Goal: Transaction & Acquisition: Purchase product/service

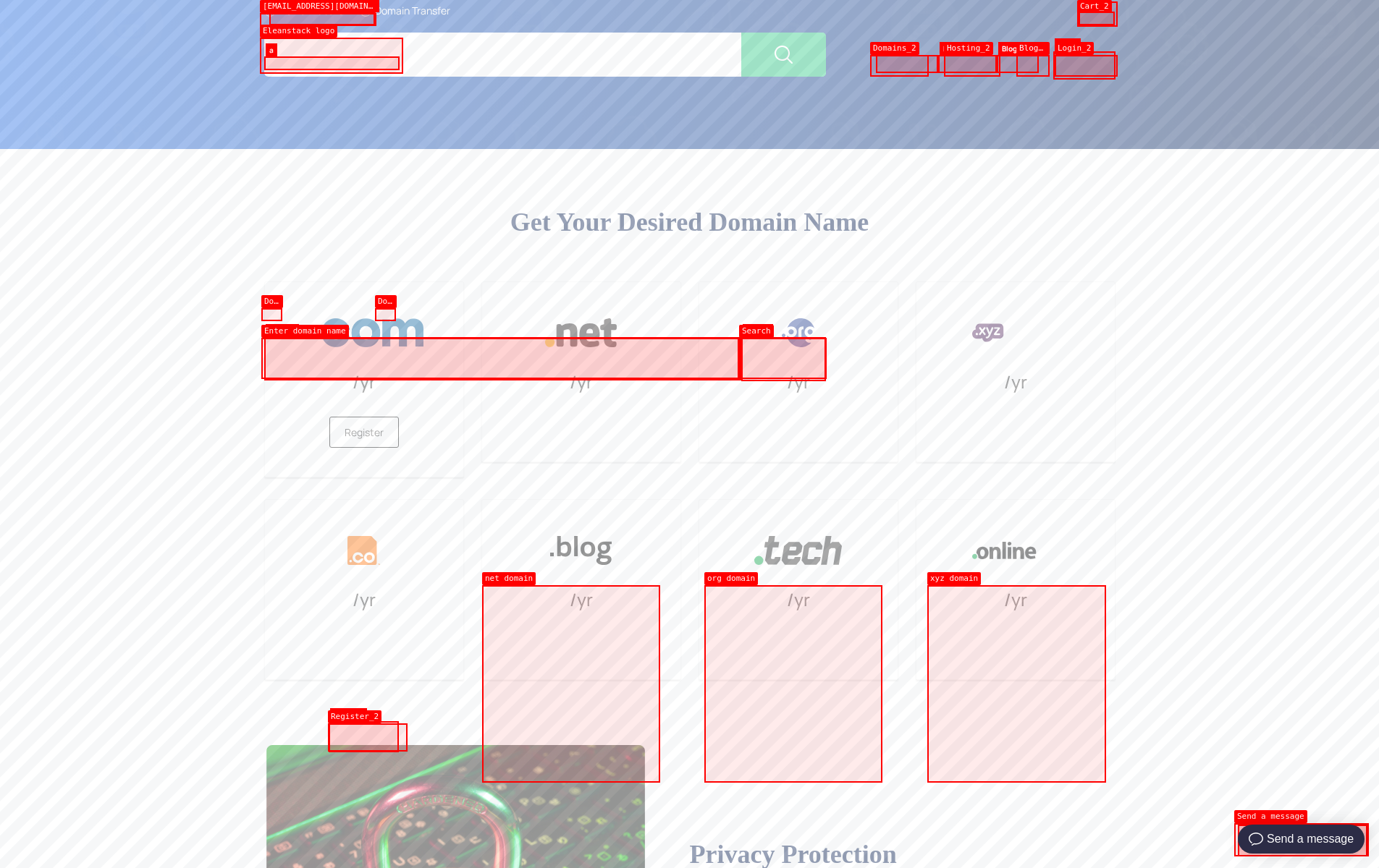
type input ".com"
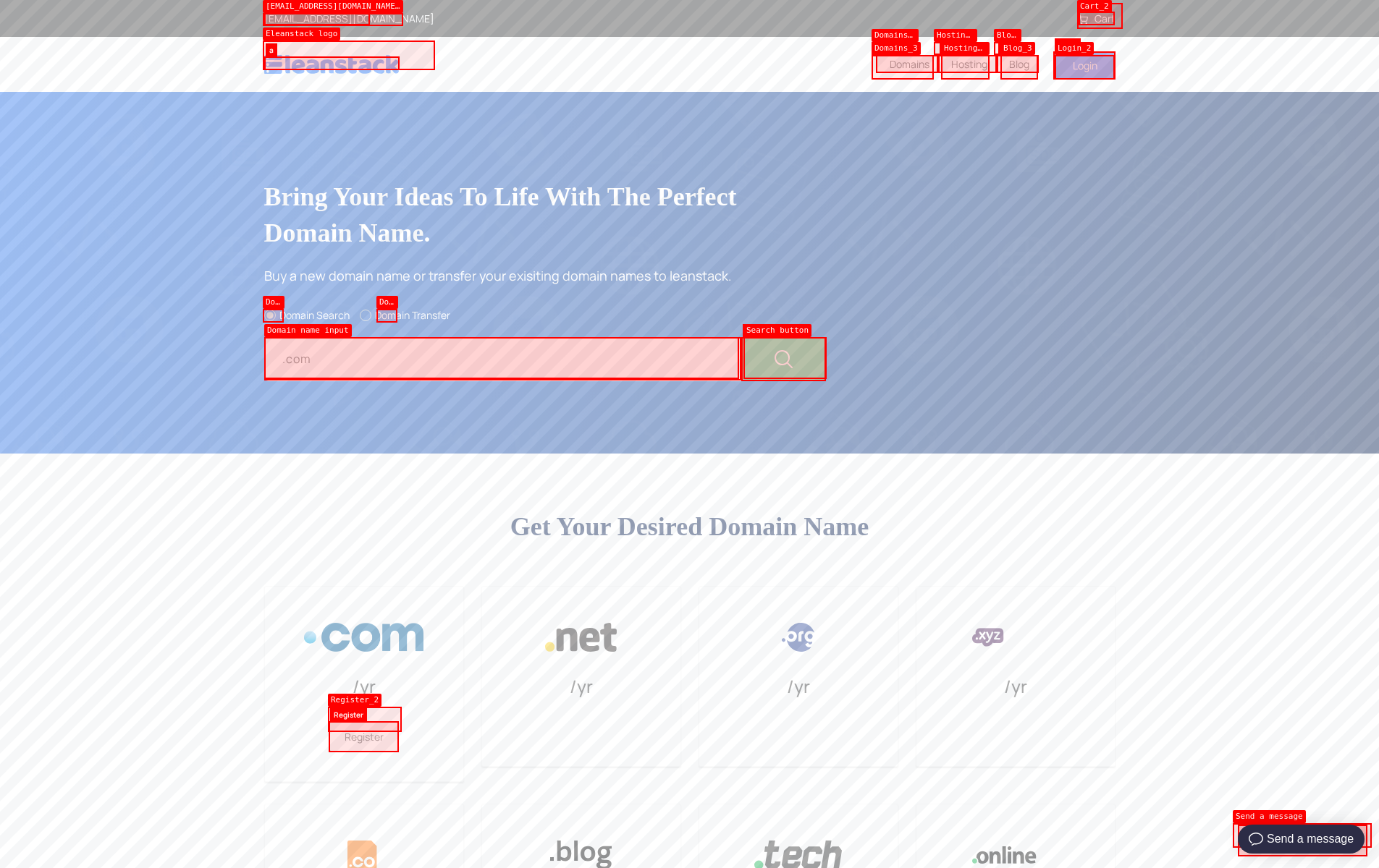
click at [1083, 20] on icon at bounding box center [1083, 20] width 10 height 10
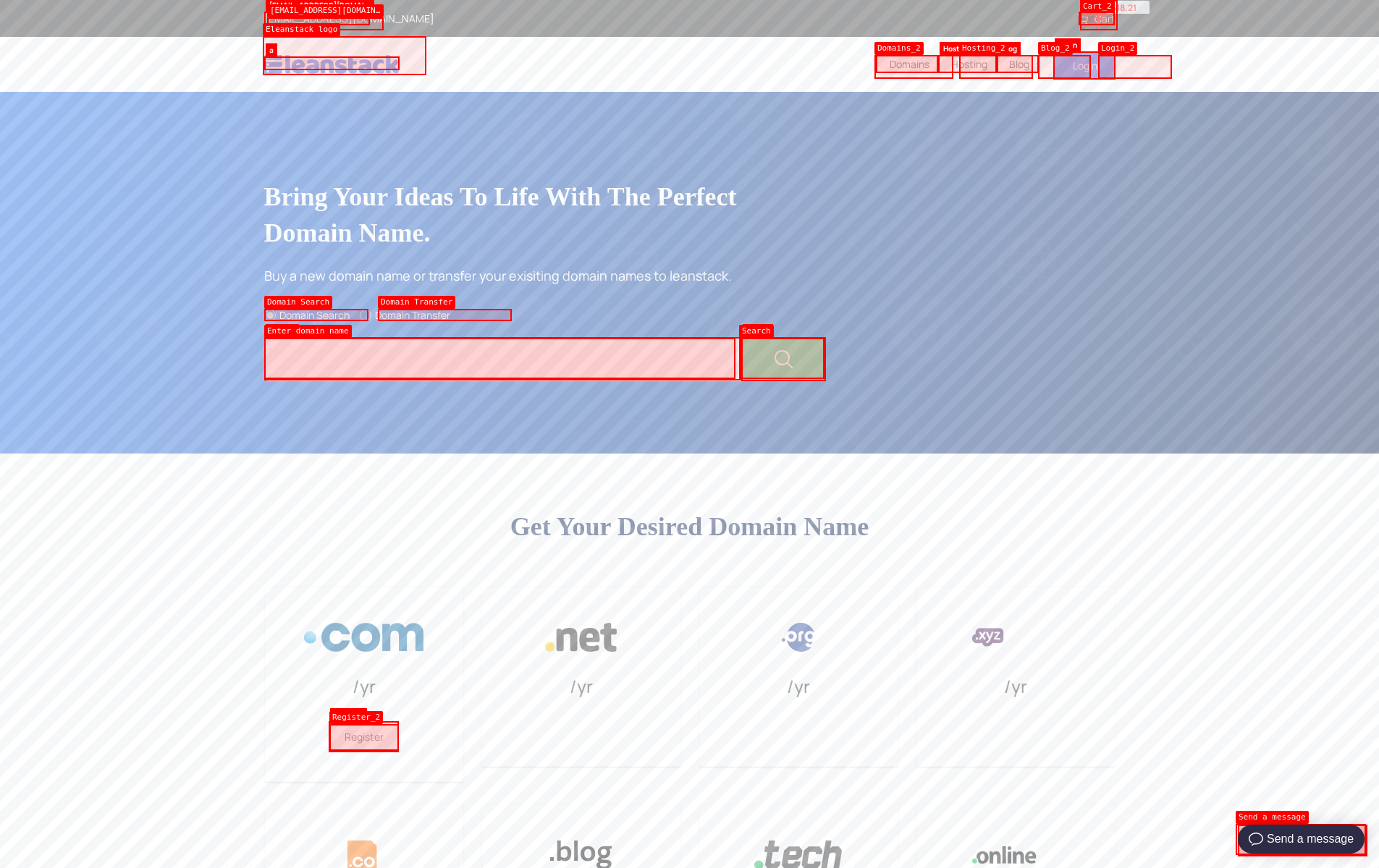
click at [1098, 16] on link "Cart" at bounding box center [1096, 18] width 37 height 14
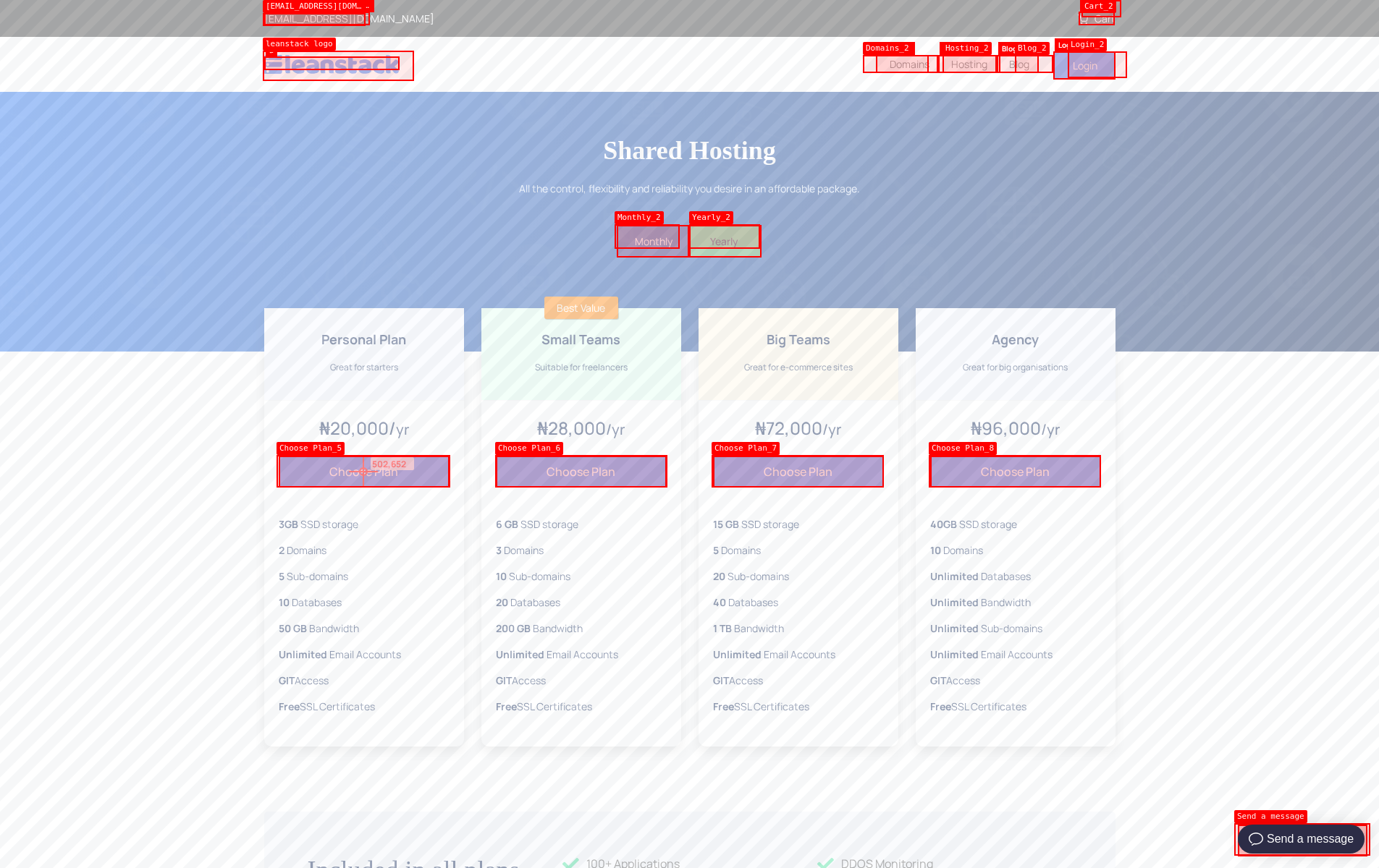
click at [363, 471] on button "Choose Plan" at bounding box center [363, 471] width 171 height 32
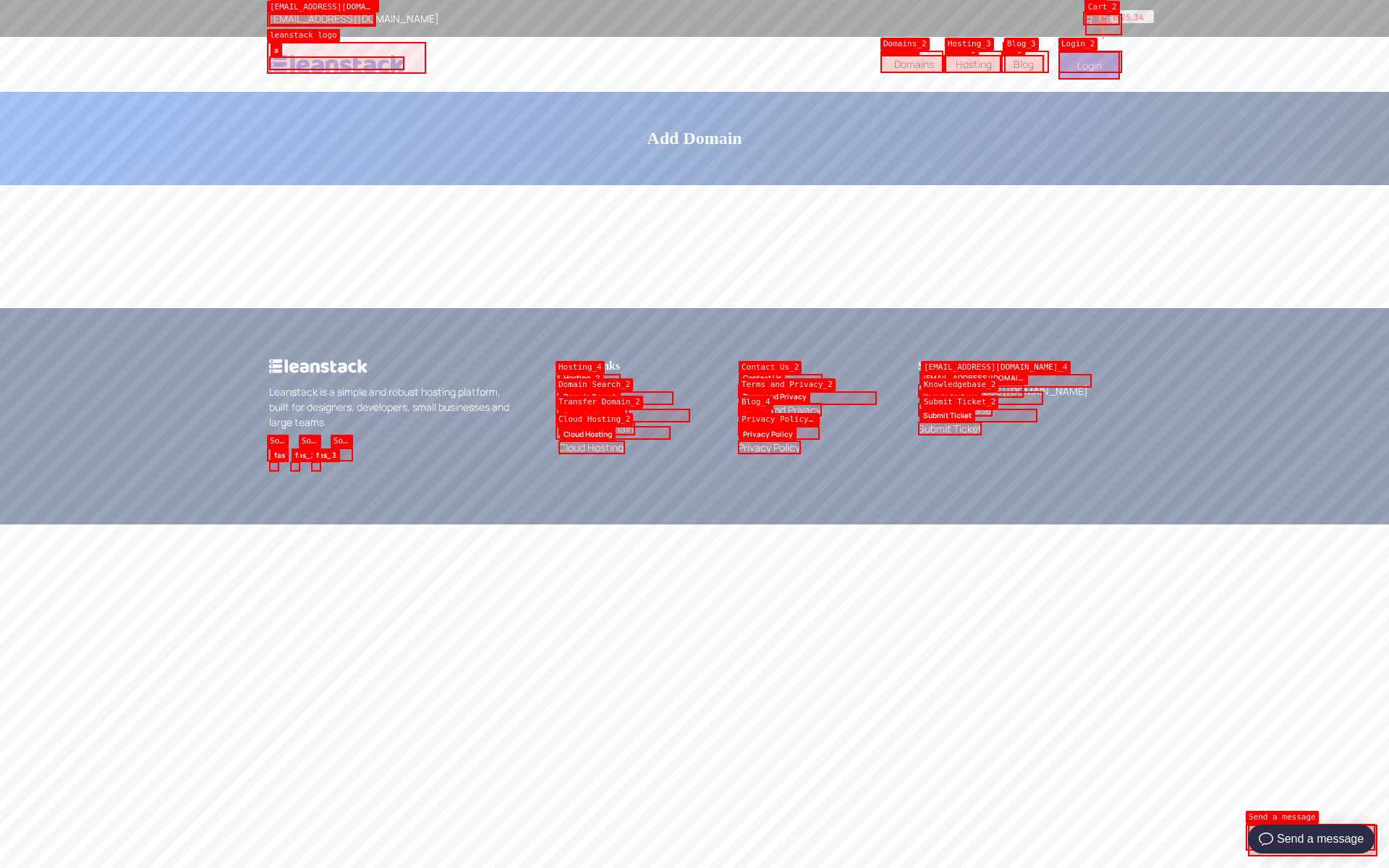
click at [1103, 24] on link "Cart" at bounding box center [1100, 18] width 37 height 14
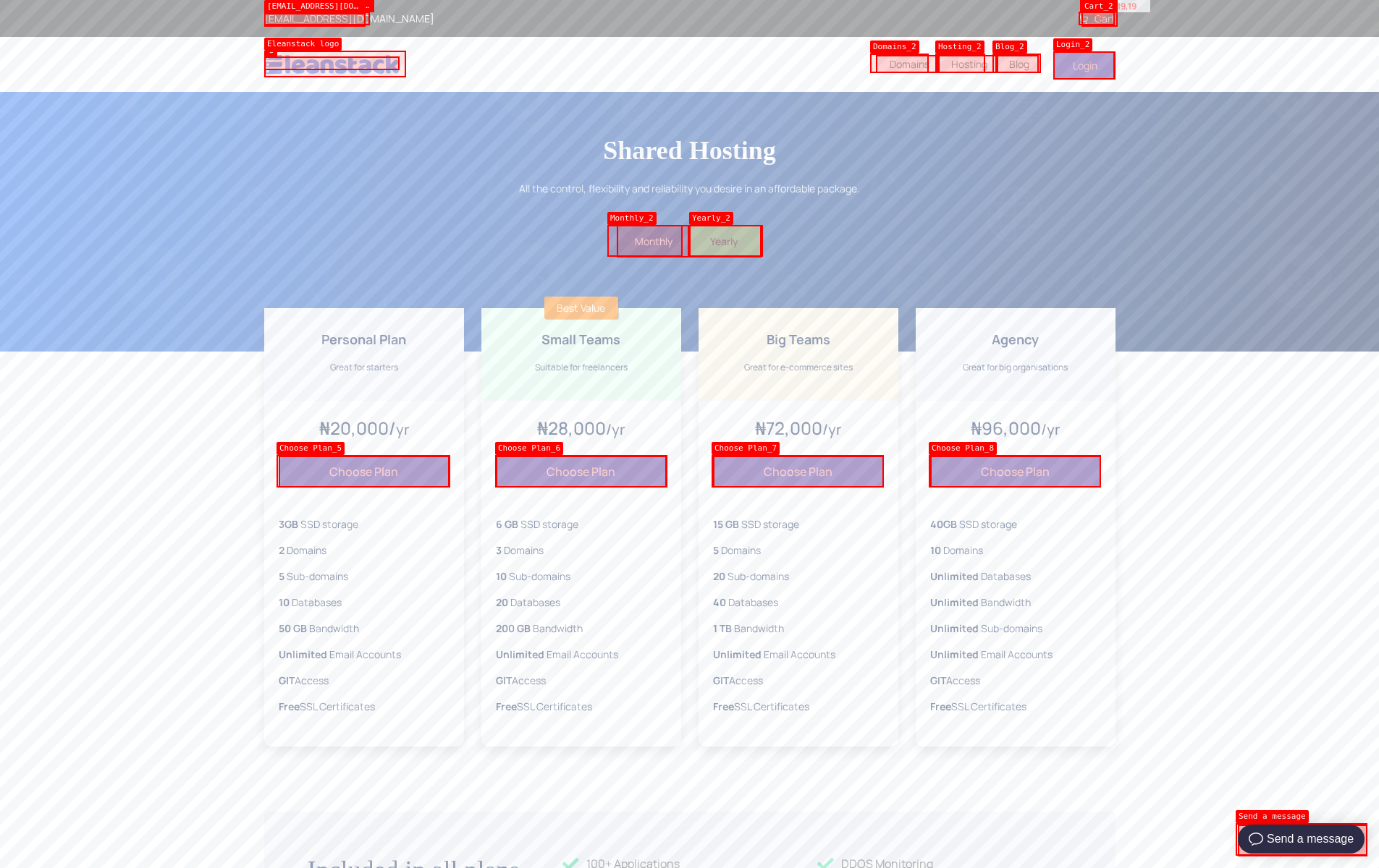
click at [1099, 14] on link "Cart" at bounding box center [1096, 18] width 37 height 14
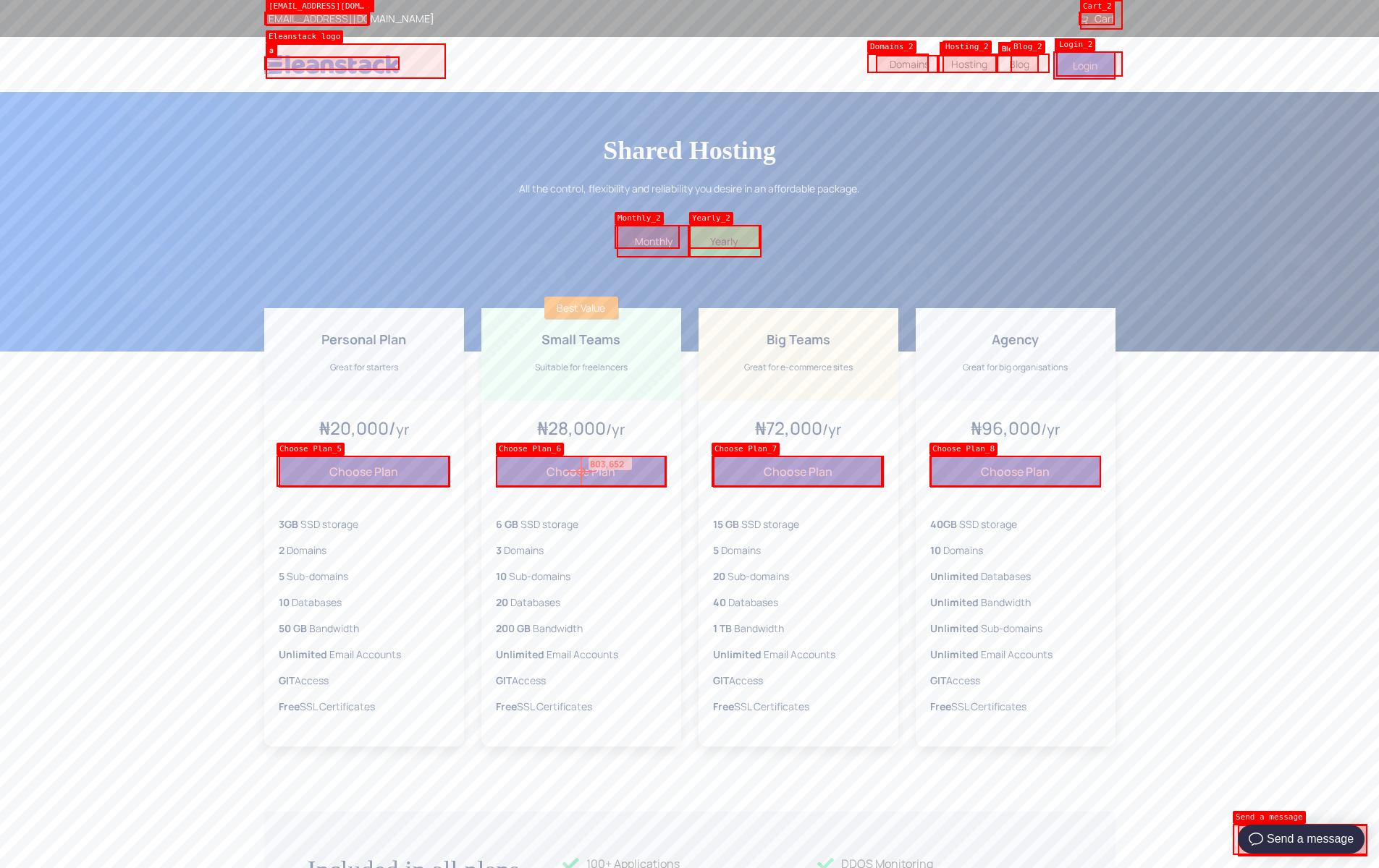
click at [581, 471] on button "Choose Plan" at bounding box center [581, 471] width 171 height 32
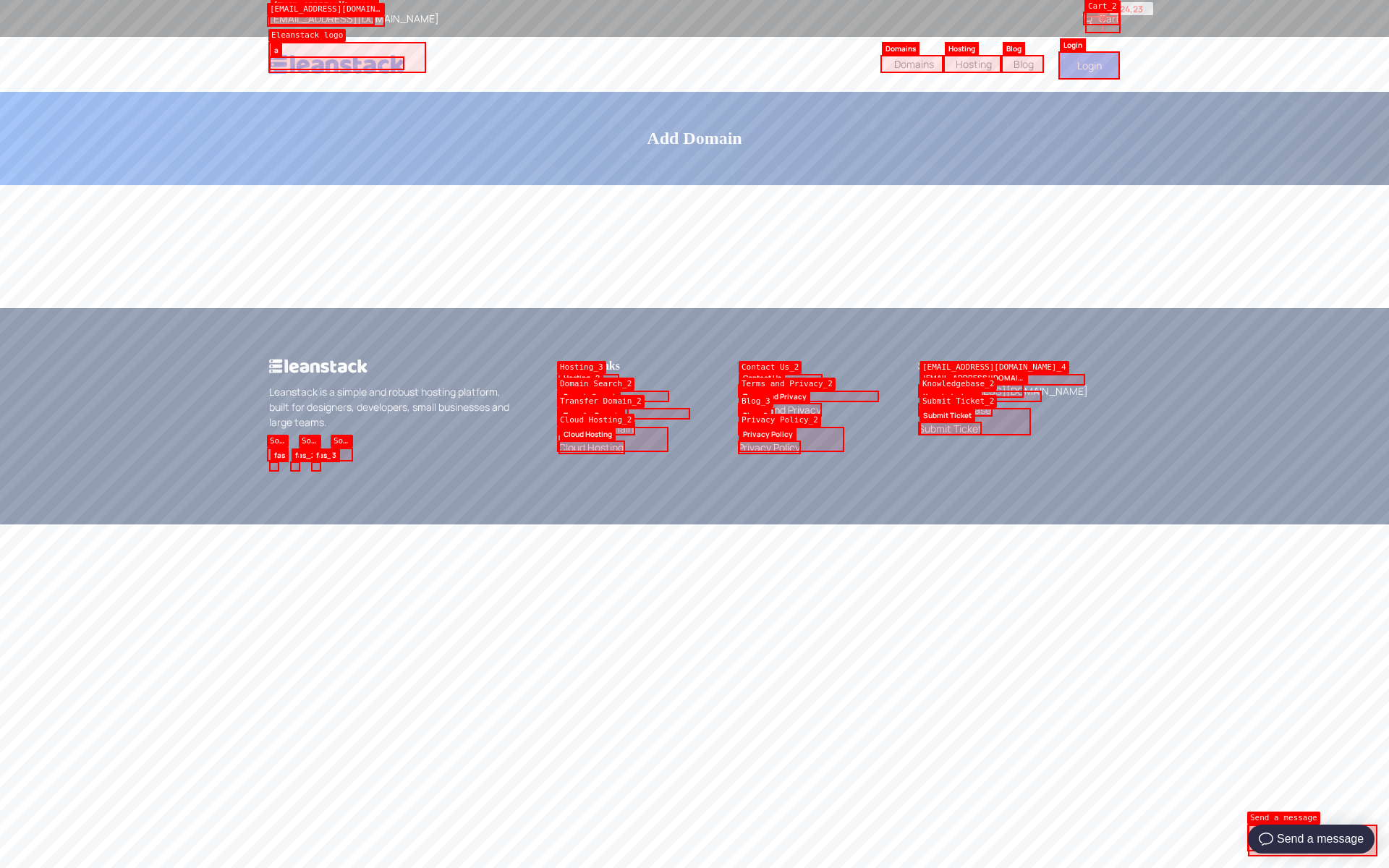
click at [1102, 16] on link "Cart" at bounding box center [1100, 18] width 37 height 14
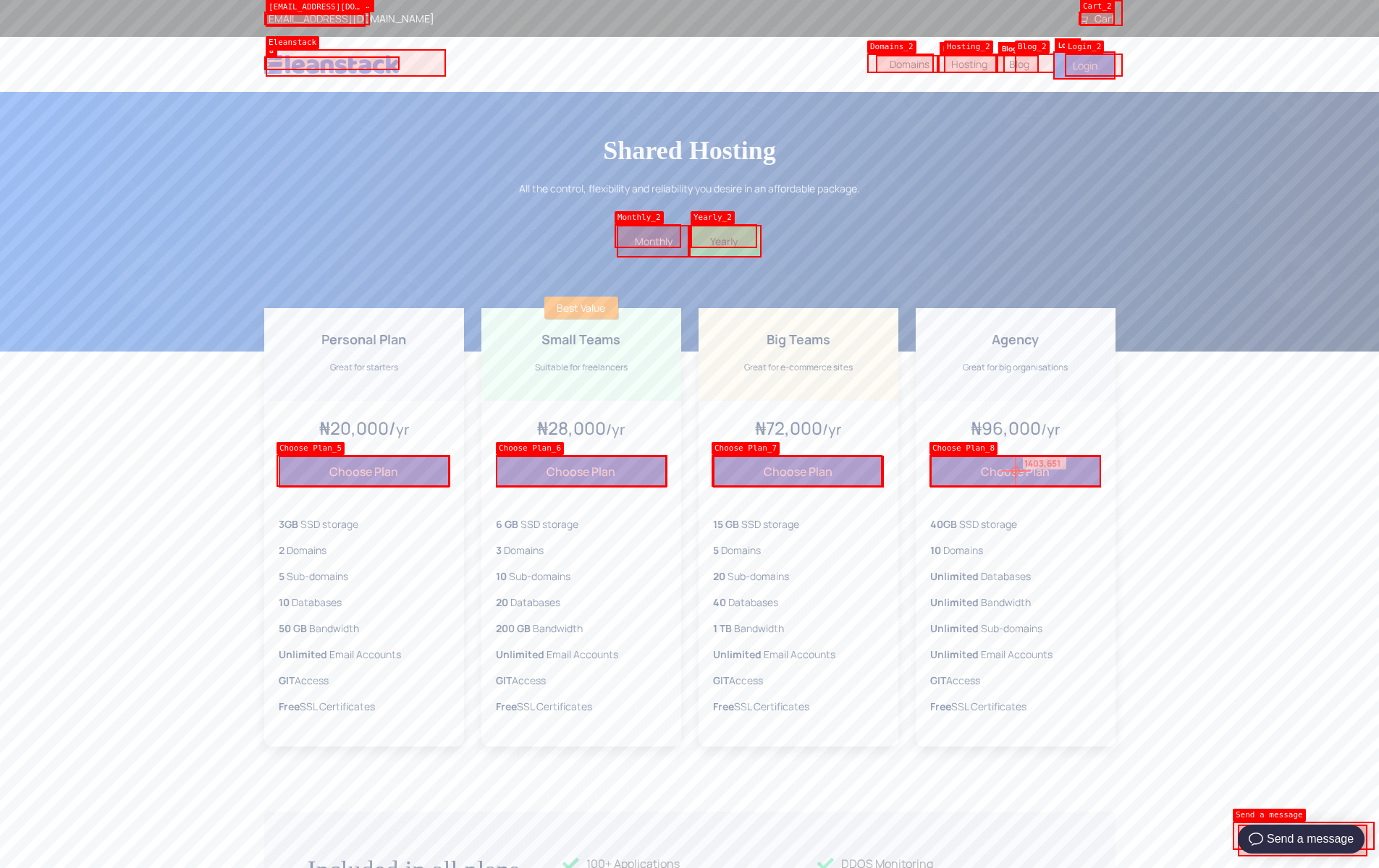
click at [1015, 471] on button "Choose Plan" at bounding box center [1015, 471] width 171 height 32
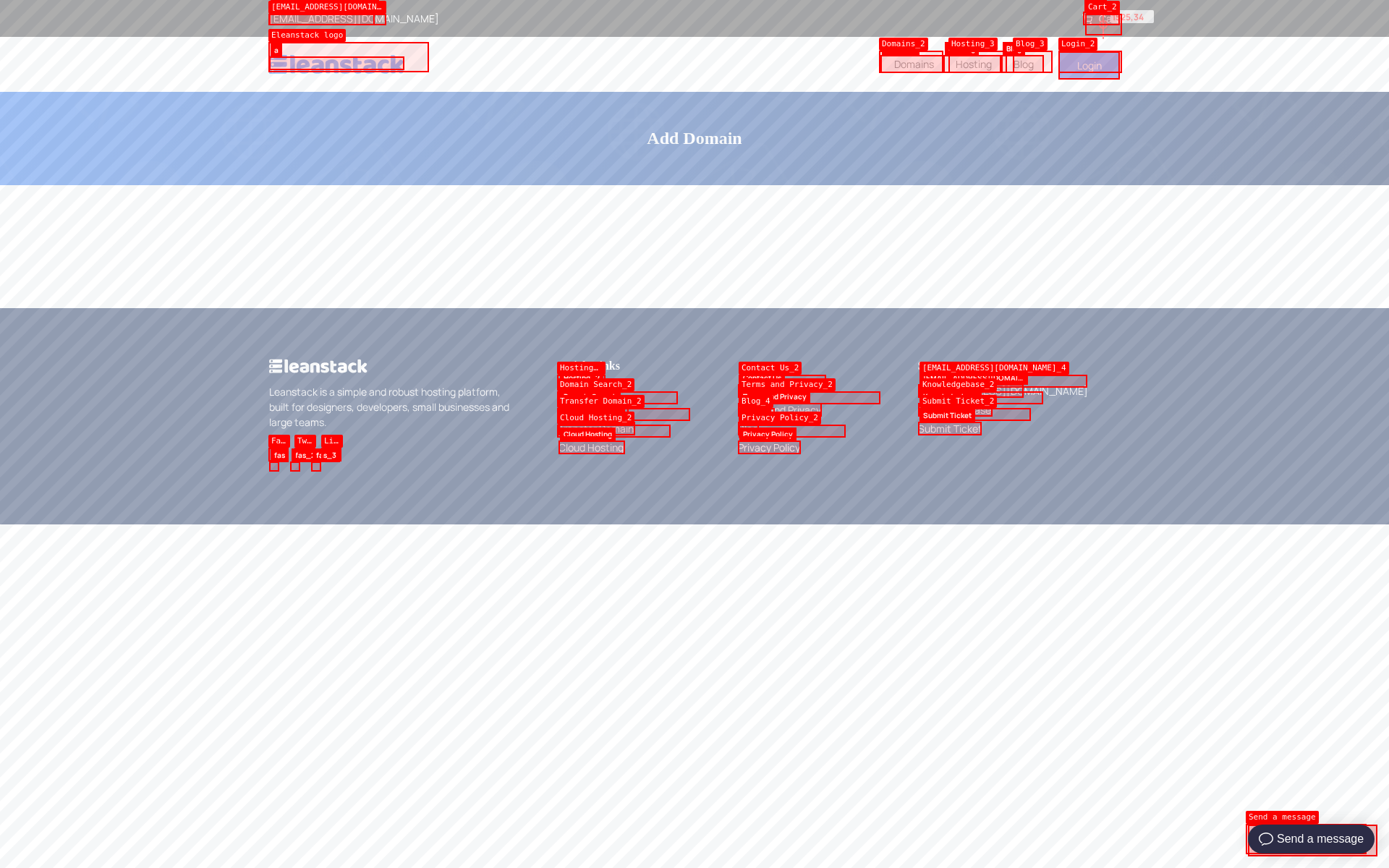
click at [1103, 24] on link "Cart" at bounding box center [1100, 18] width 37 height 14
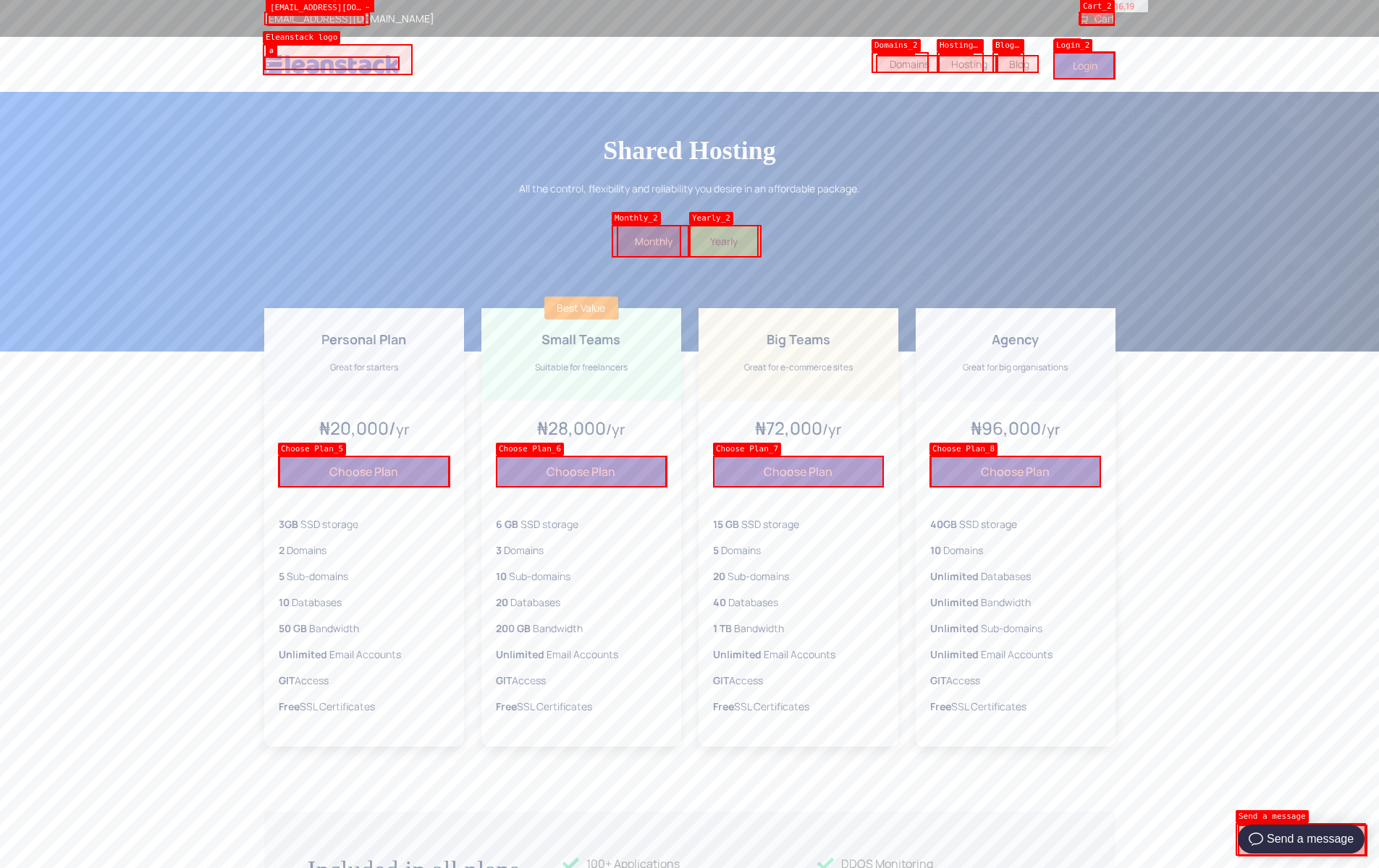
click at [1097, 14] on link "Cart" at bounding box center [1096, 18] width 37 height 14
click at [1102, 15] on link "Cart" at bounding box center [1096, 18] width 37 height 14
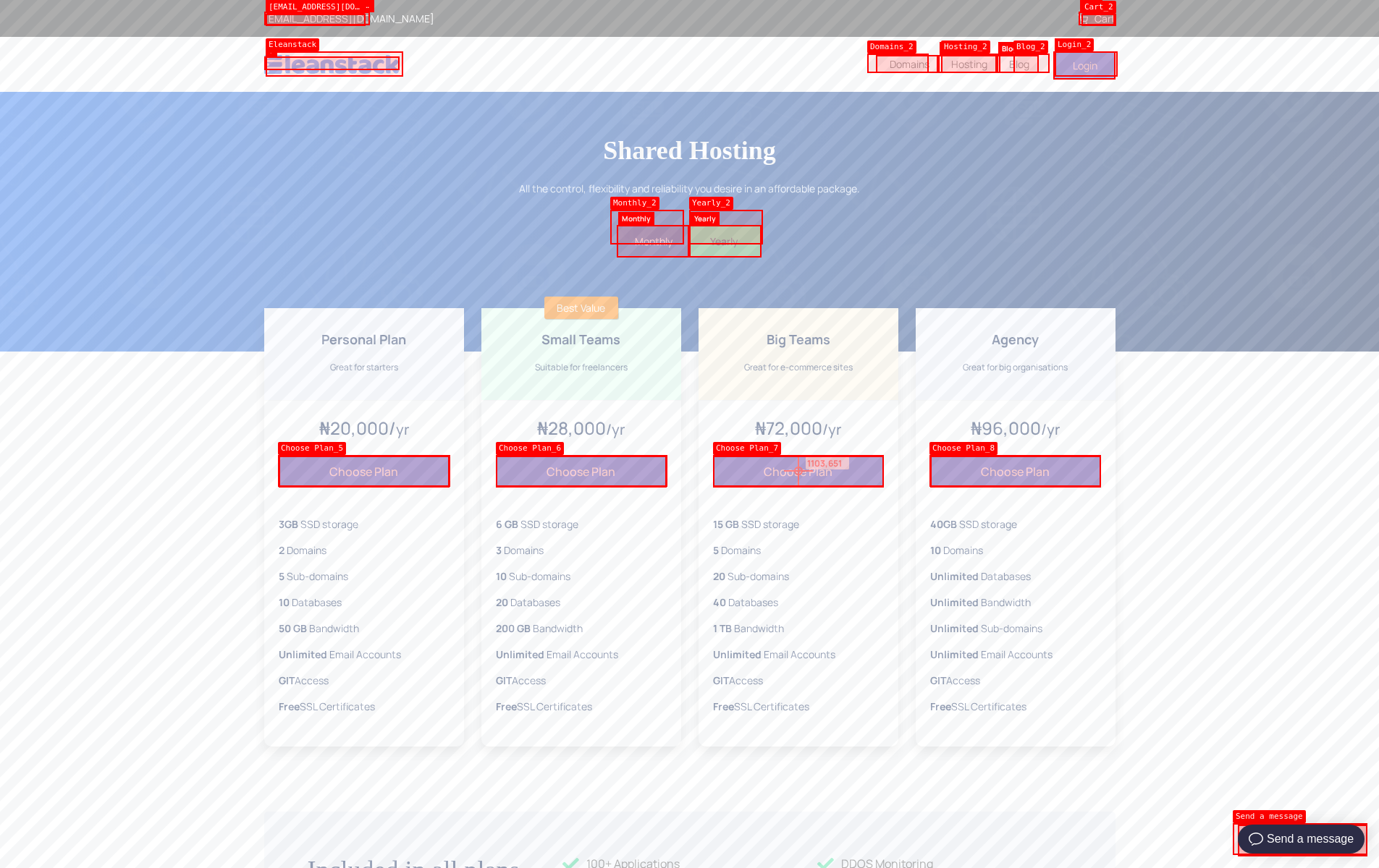
click at [798, 471] on button "Choose Plan" at bounding box center [797, 471] width 171 height 32
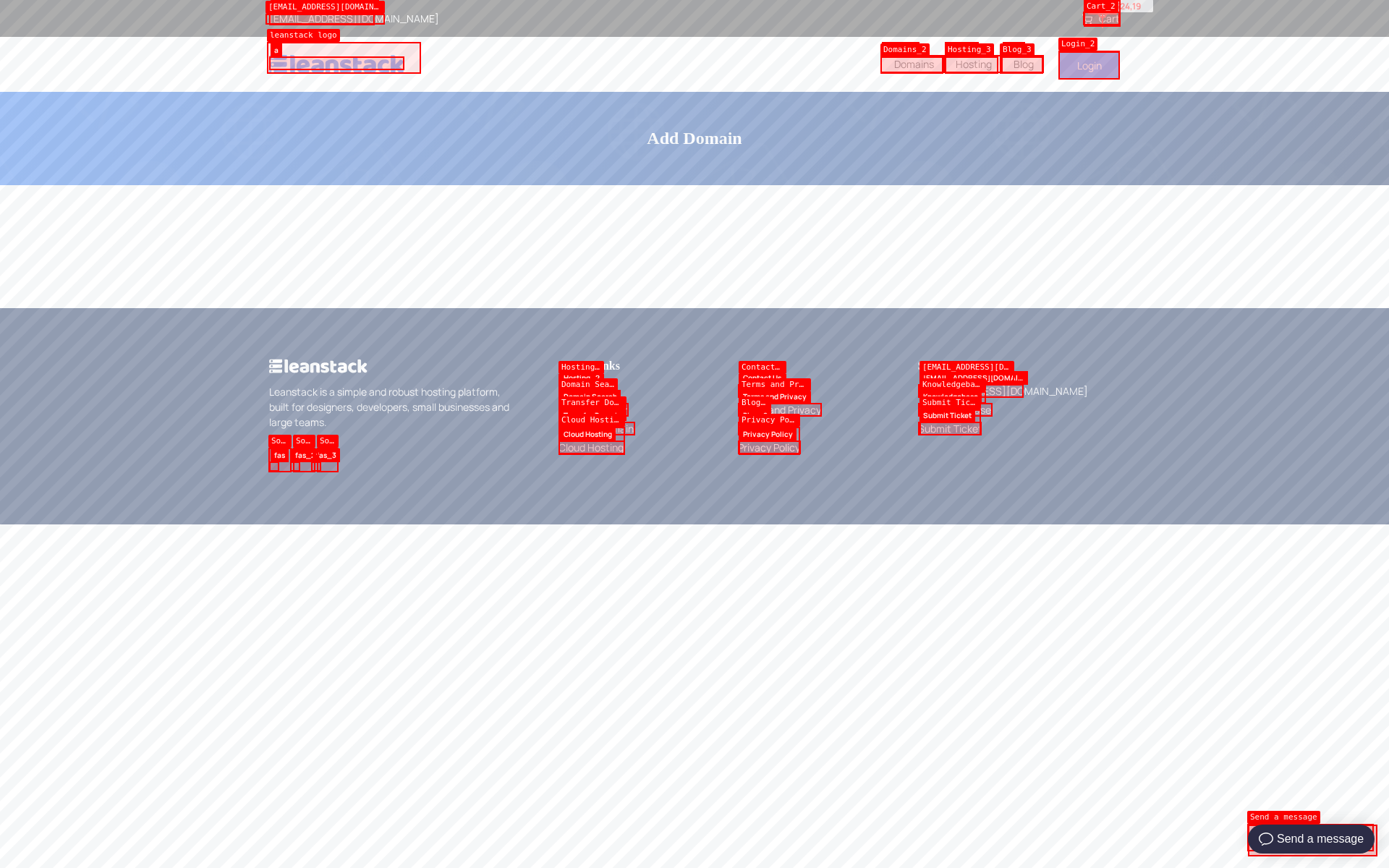
click at [1102, 14] on link "Cart" at bounding box center [1100, 18] width 37 height 14
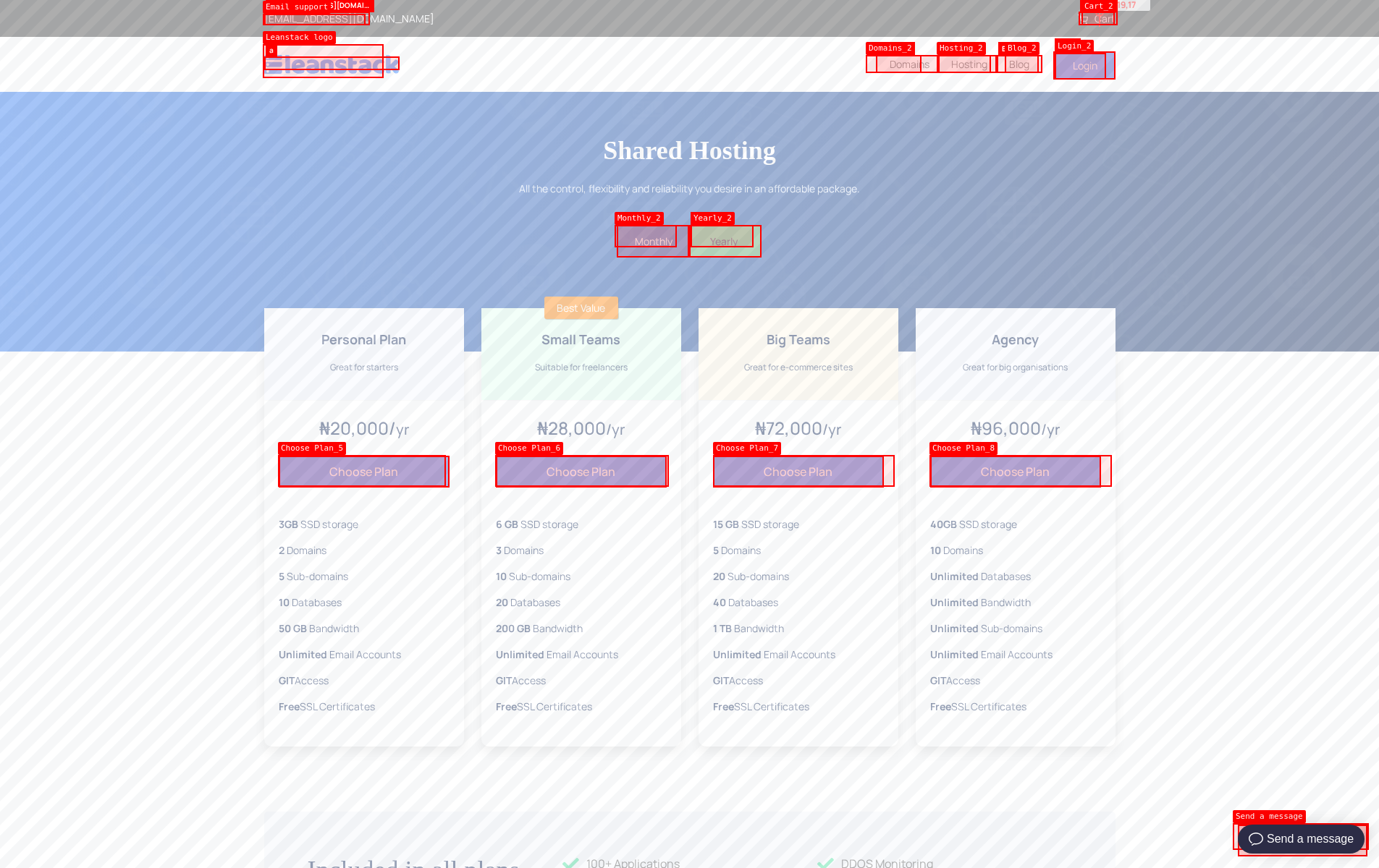
click at [1099, 12] on link "Cart" at bounding box center [1096, 18] width 37 height 14
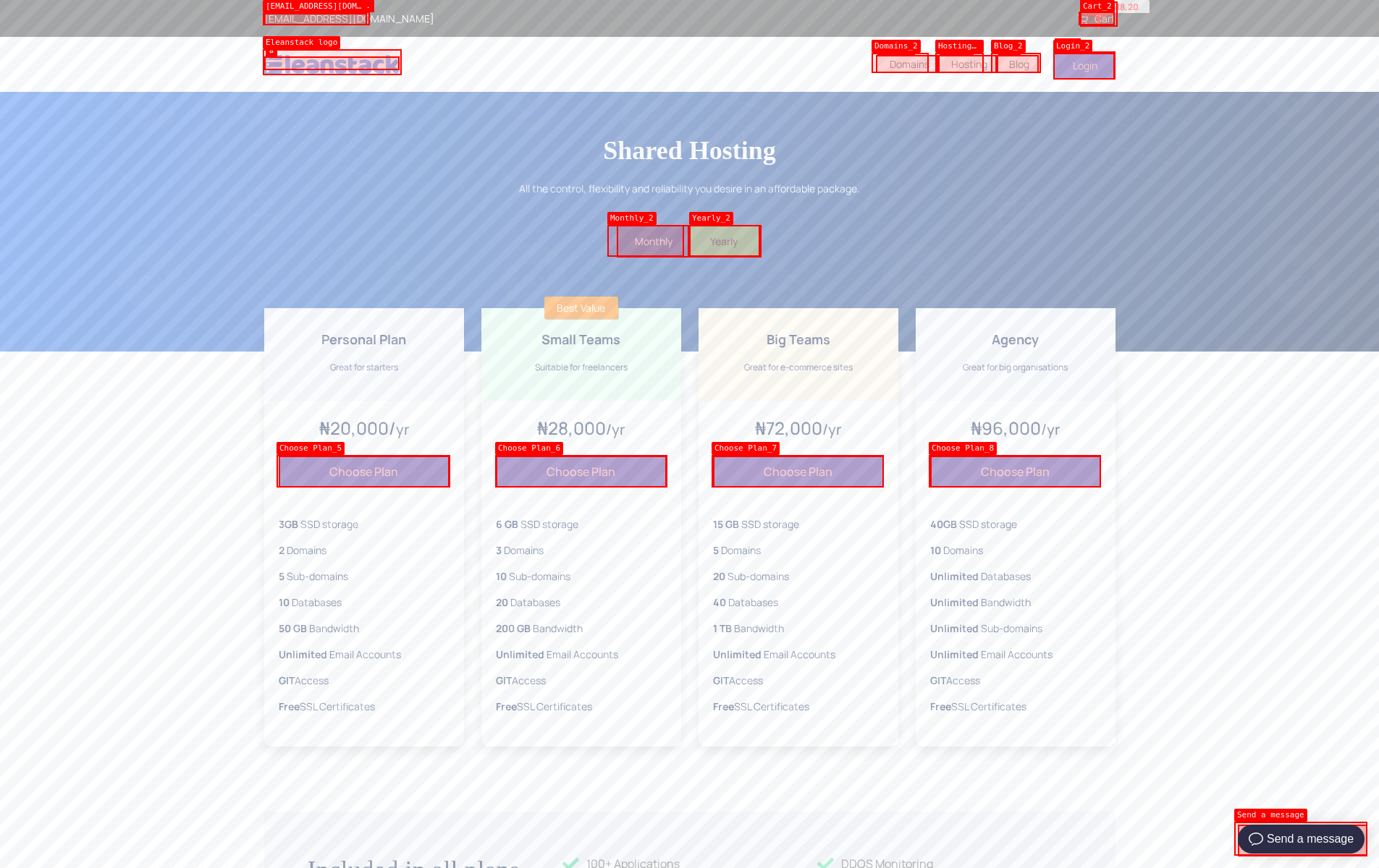
click at [1098, 15] on link "Cart" at bounding box center [1096, 18] width 37 height 14
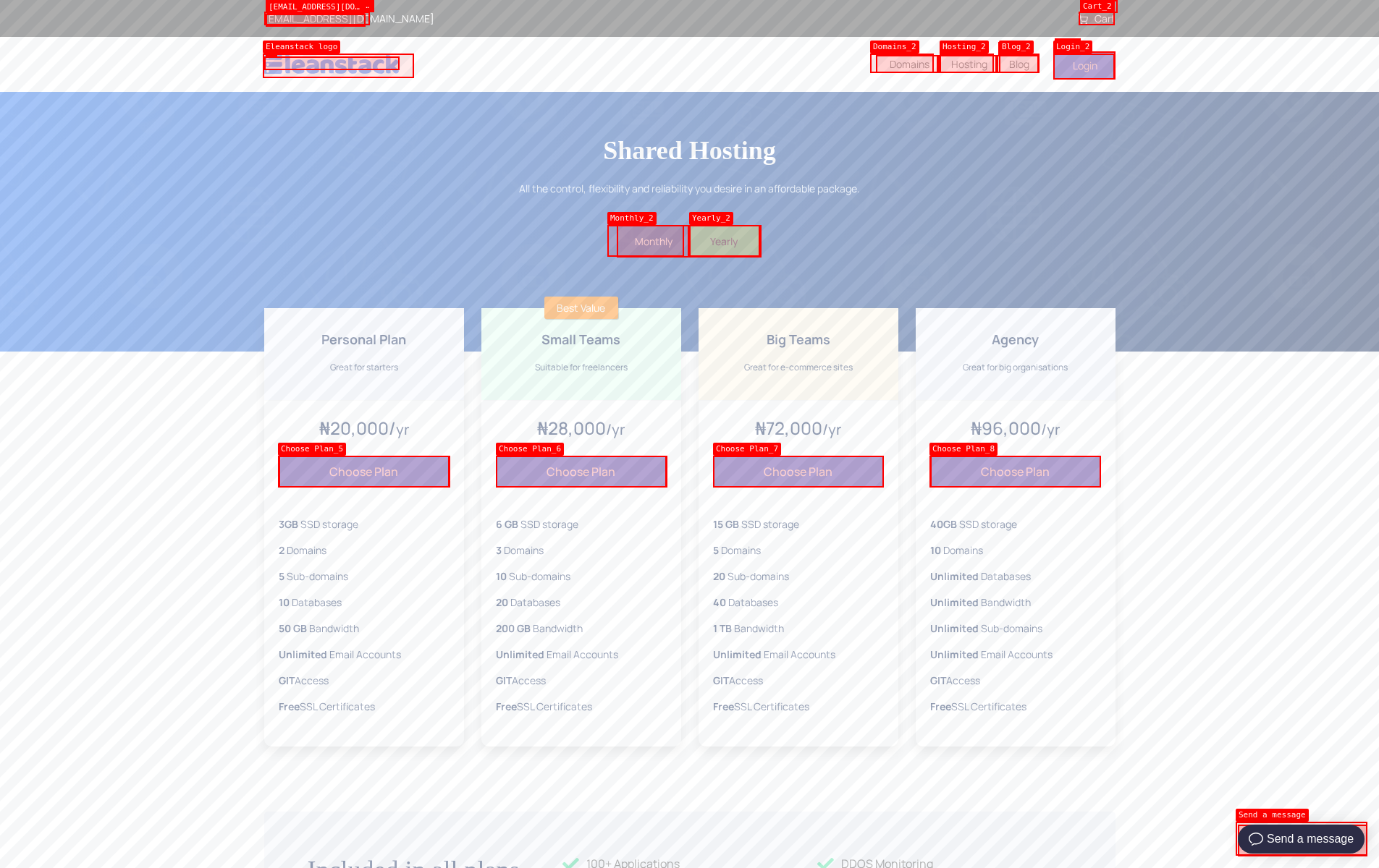
click at [1083, 20] on icon at bounding box center [1083, 20] width 10 height 10
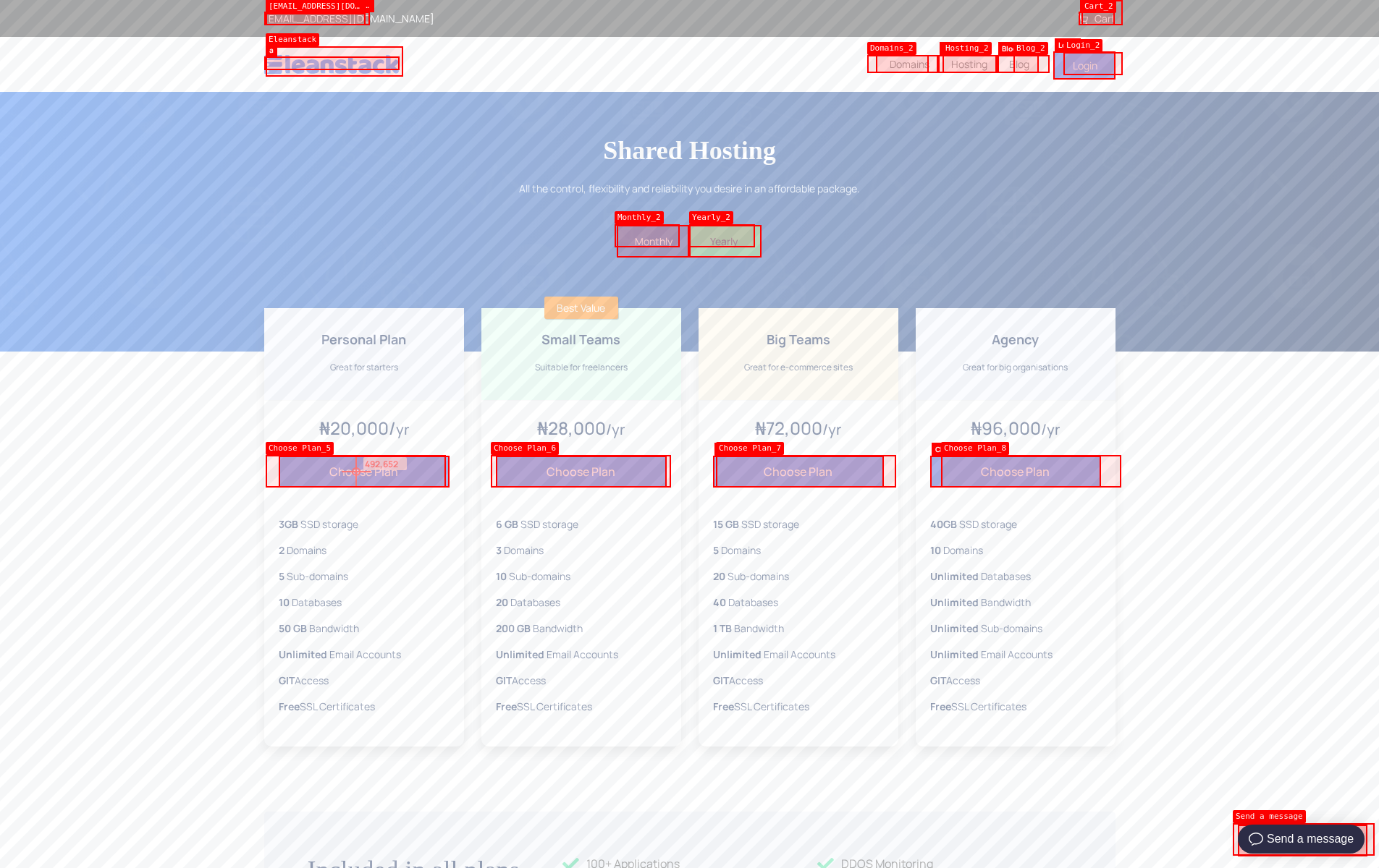
click at [356, 471] on button "Choose Plan" at bounding box center [363, 471] width 171 height 32
